Goal: Transaction & Acquisition: Purchase product/service

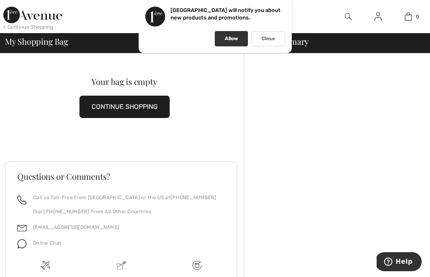
click at [230, 40] on p "Allow" at bounding box center [231, 39] width 13 height 6
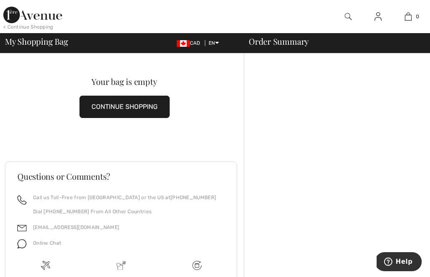
click at [22, 29] on div "< Continue Shopping" at bounding box center [28, 26] width 50 height 7
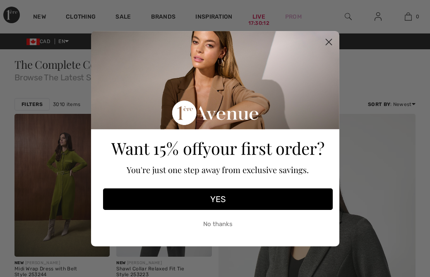
checkbox input "true"
click at [333, 40] on circle "Close dialog" at bounding box center [328, 42] width 14 height 14
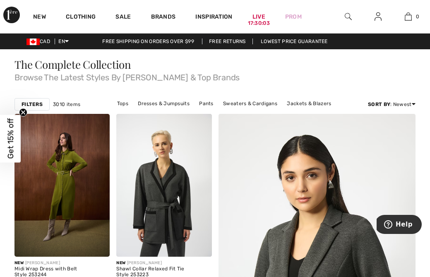
click at [34, 105] on strong "Filters" at bounding box center [32, 104] width 21 height 7
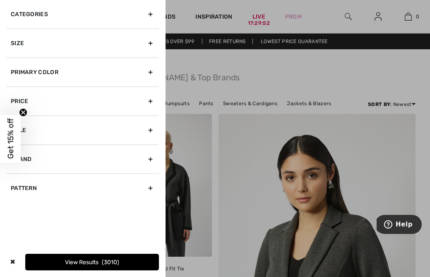
click at [150, 157] on div "Brand" at bounding box center [83, 158] width 152 height 29
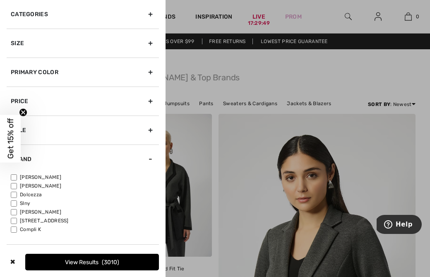
click at [16, 175] on input"] "[PERSON_NAME]" at bounding box center [14, 177] width 6 height 6
checkbox input"] "true"
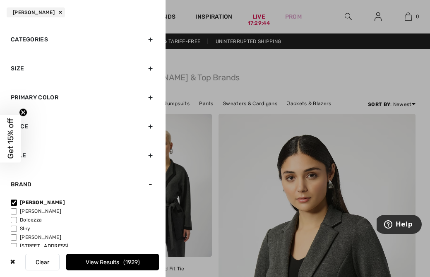
click at [151, 69] on div "Size" at bounding box center [83, 68] width 152 height 29
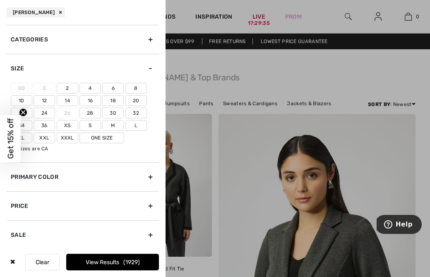
click at [49, 137] on label "Xxl" at bounding box center [45, 137] width 22 height 11
click at [0, 0] on input"] "Xxl" at bounding box center [0, 0] width 0 height 0
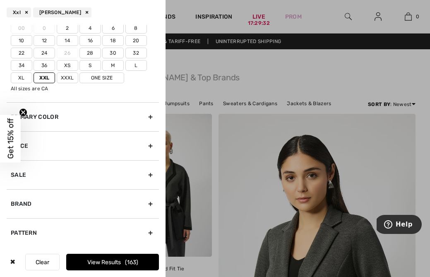
scroll to position [60, 0]
click at [67, 262] on button "View Results 163" at bounding box center [112, 262] width 93 height 17
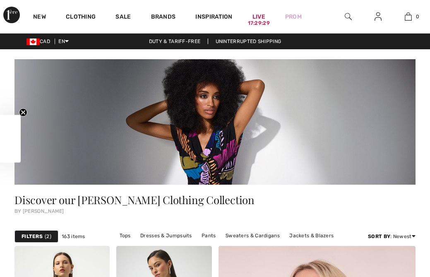
checkbox input "true"
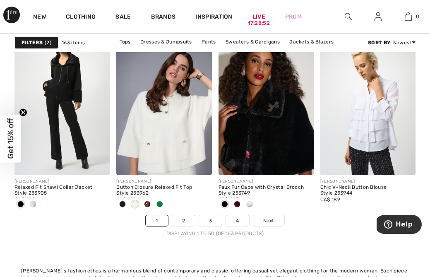
scroll to position [2915, 0]
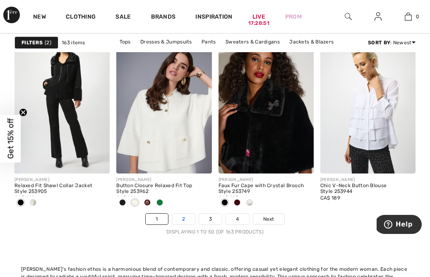
click at [185, 218] on link "2" at bounding box center [183, 218] width 23 height 11
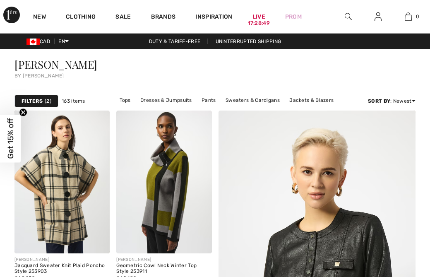
checkbox input "true"
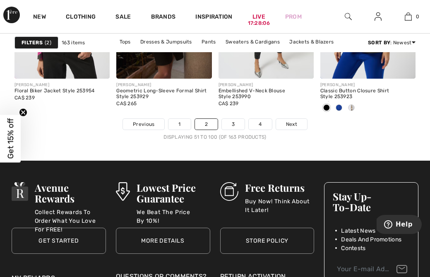
scroll to position [2878, 0]
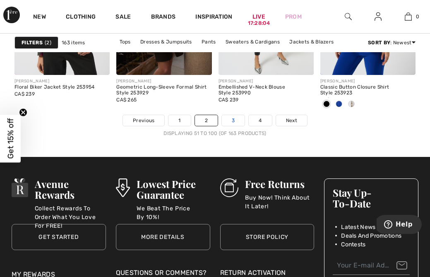
click at [231, 122] on link "3" at bounding box center [233, 120] width 23 height 11
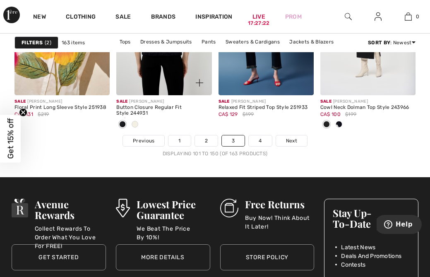
scroll to position [2861, 0]
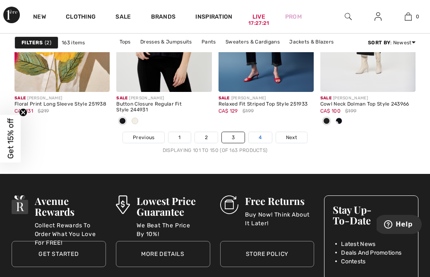
click at [258, 138] on link "4" at bounding box center [260, 137] width 23 height 11
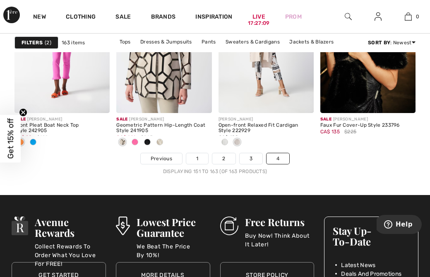
scroll to position [708, 0]
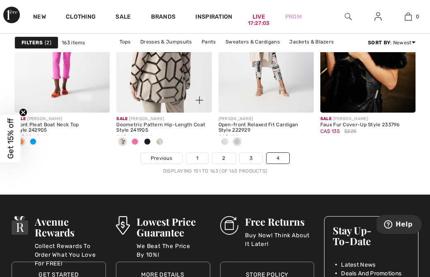
click at [158, 90] on img at bounding box center [163, 40] width 95 height 143
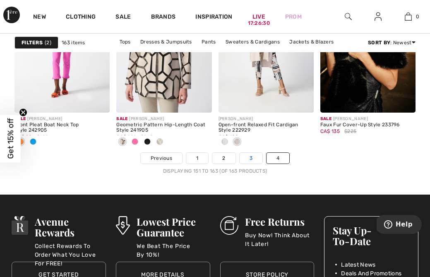
click at [249, 156] on link "3" at bounding box center [250, 158] width 23 height 11
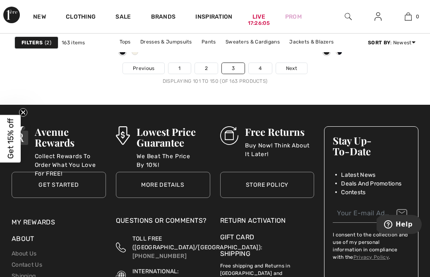
scroll to position [2930, 0]
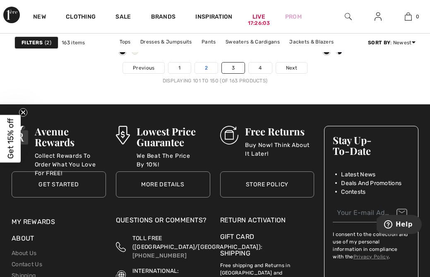
click at [211, 72] on link "2" at bounding box center [206, 67] width 23 height 11
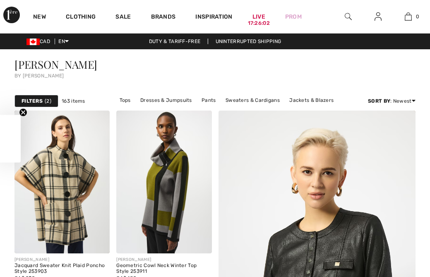
checkbox input "true"
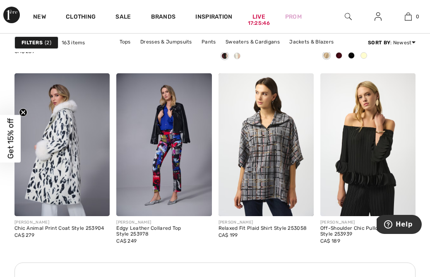
scroll to position [2099, 0]
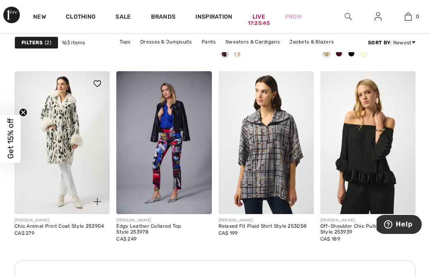
click at [86, 131] on img at bounding box center [61, 142] width 95 height 143
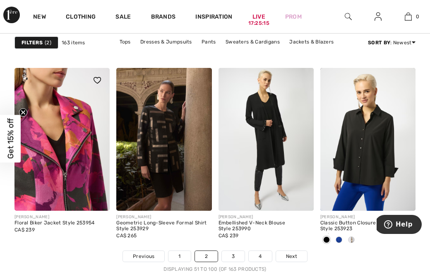
scroll to position [2743, 0]
